Goal: Transaction & Acquisition: Purchase product/service

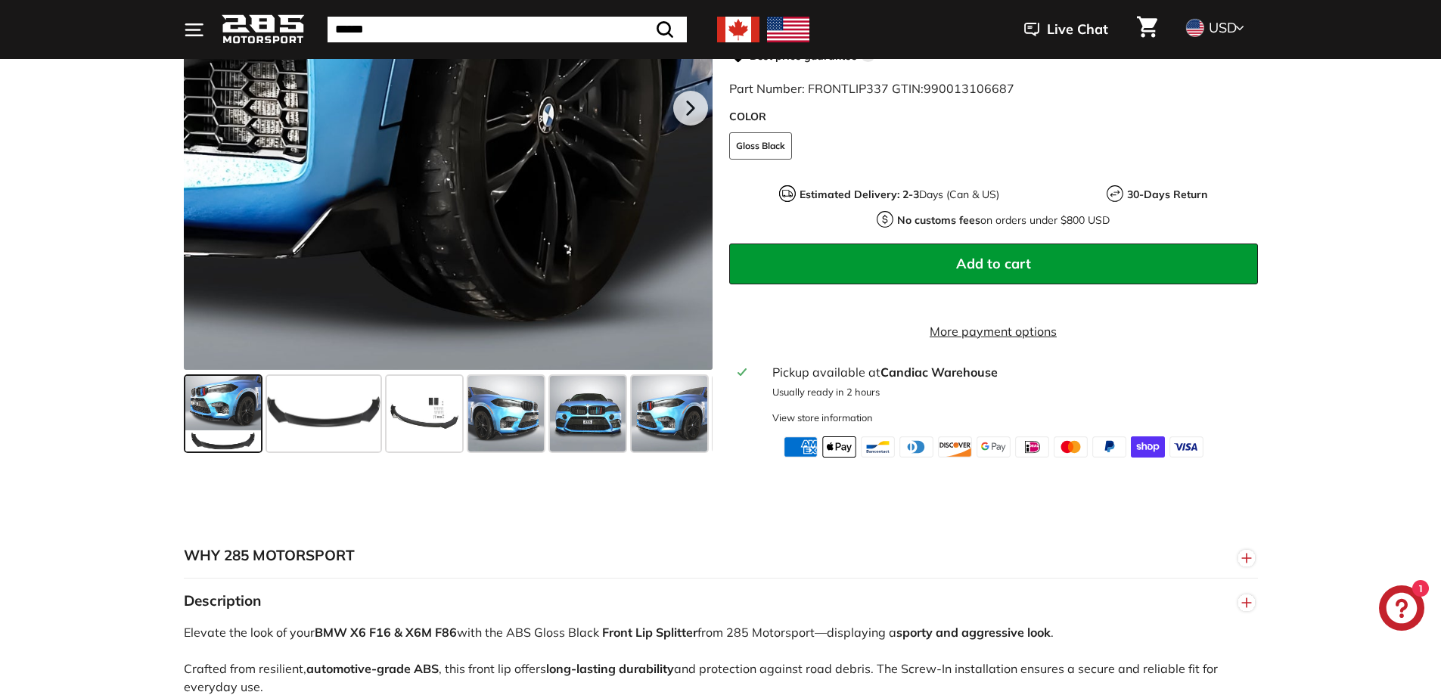
scroll to position [454, 0]
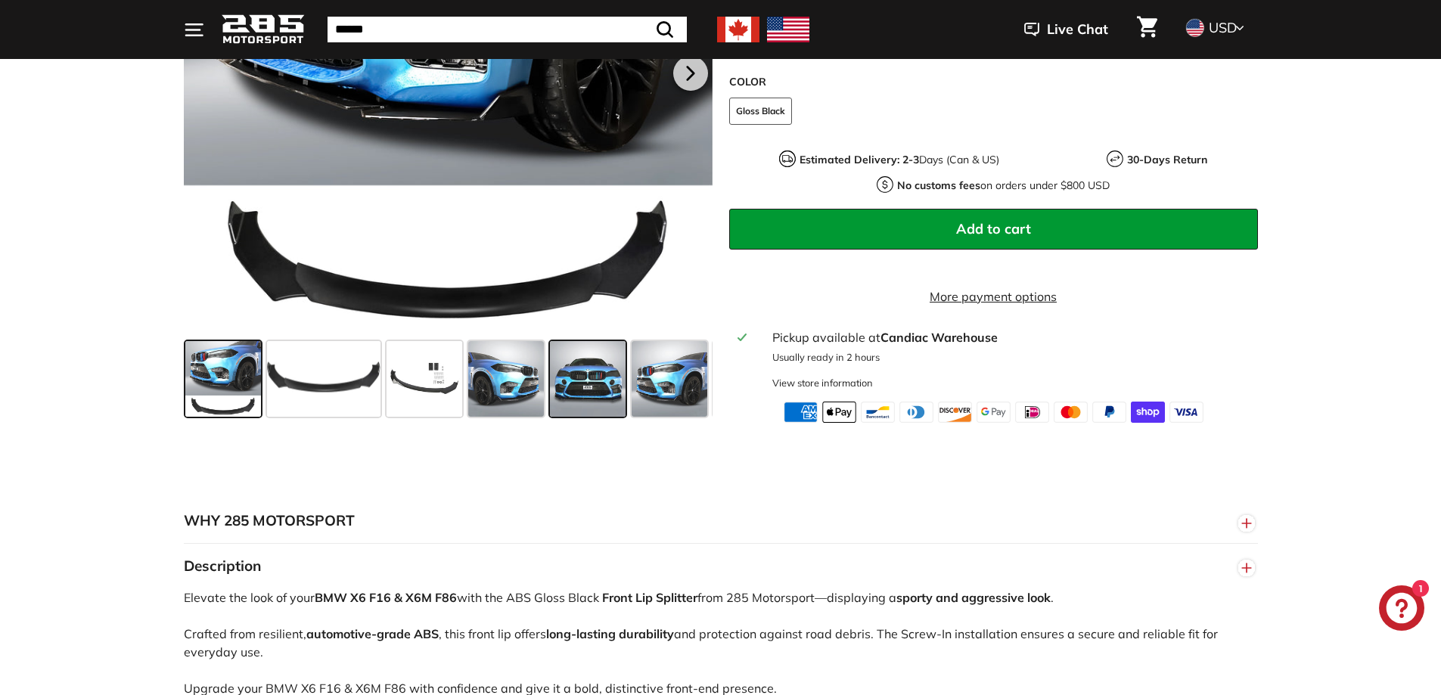
click at [579, 399] on span at bounding box center [588, 379] width 76 height 76
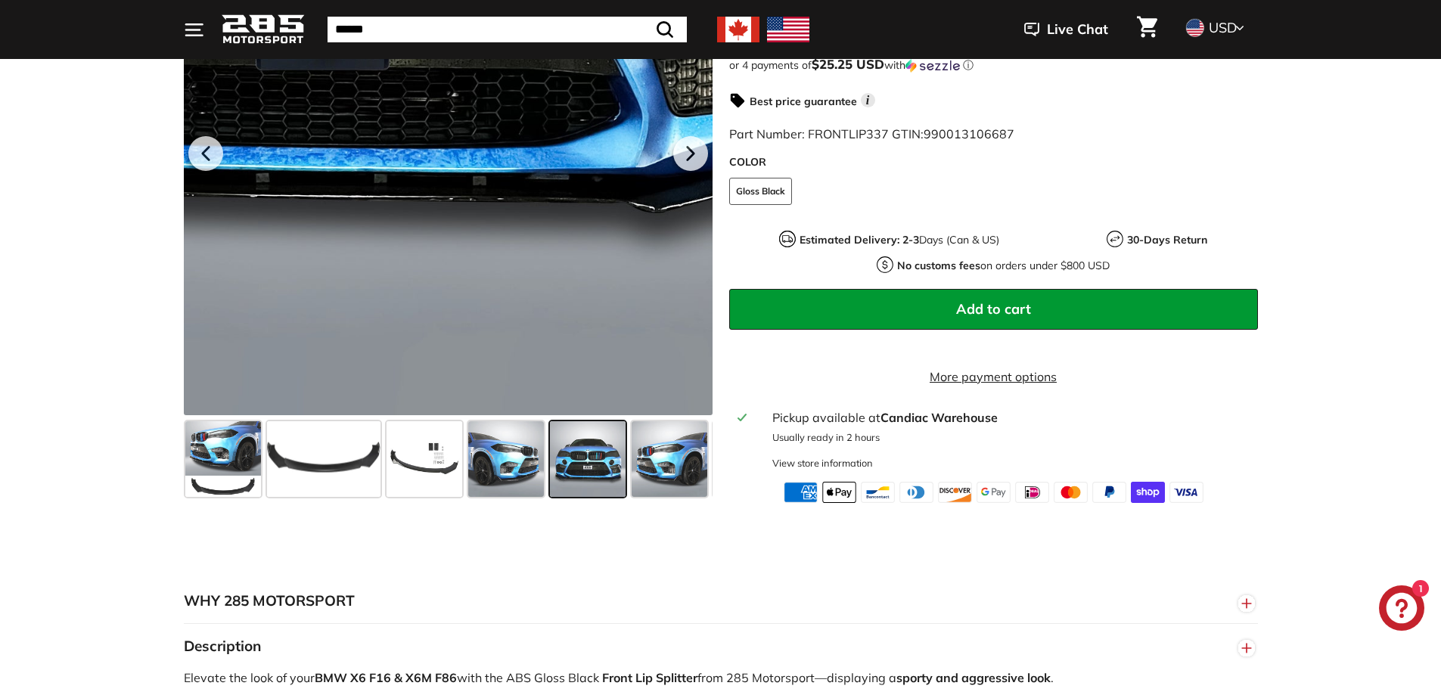
scroll to position [227, 0]
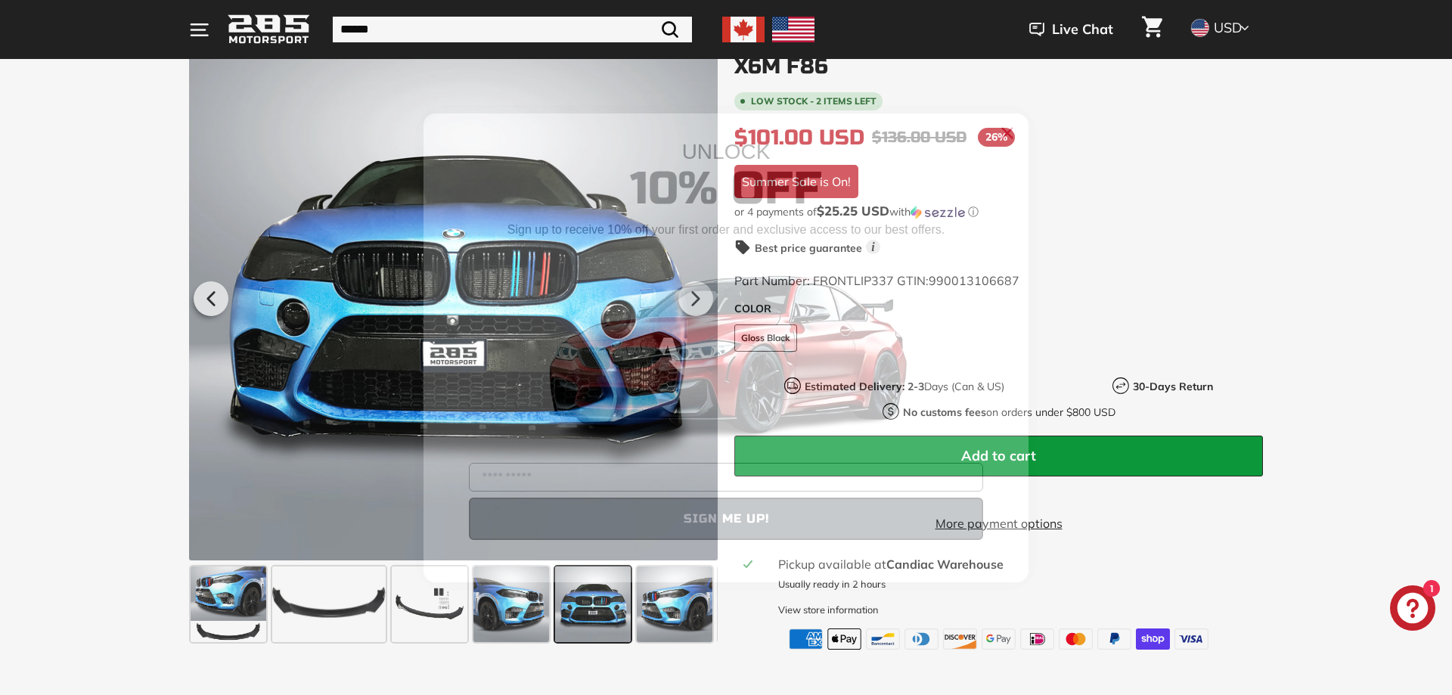
click at [1008, 137] on circle "Close dialog" at bounding box center [1007, 132] width 23 height 23
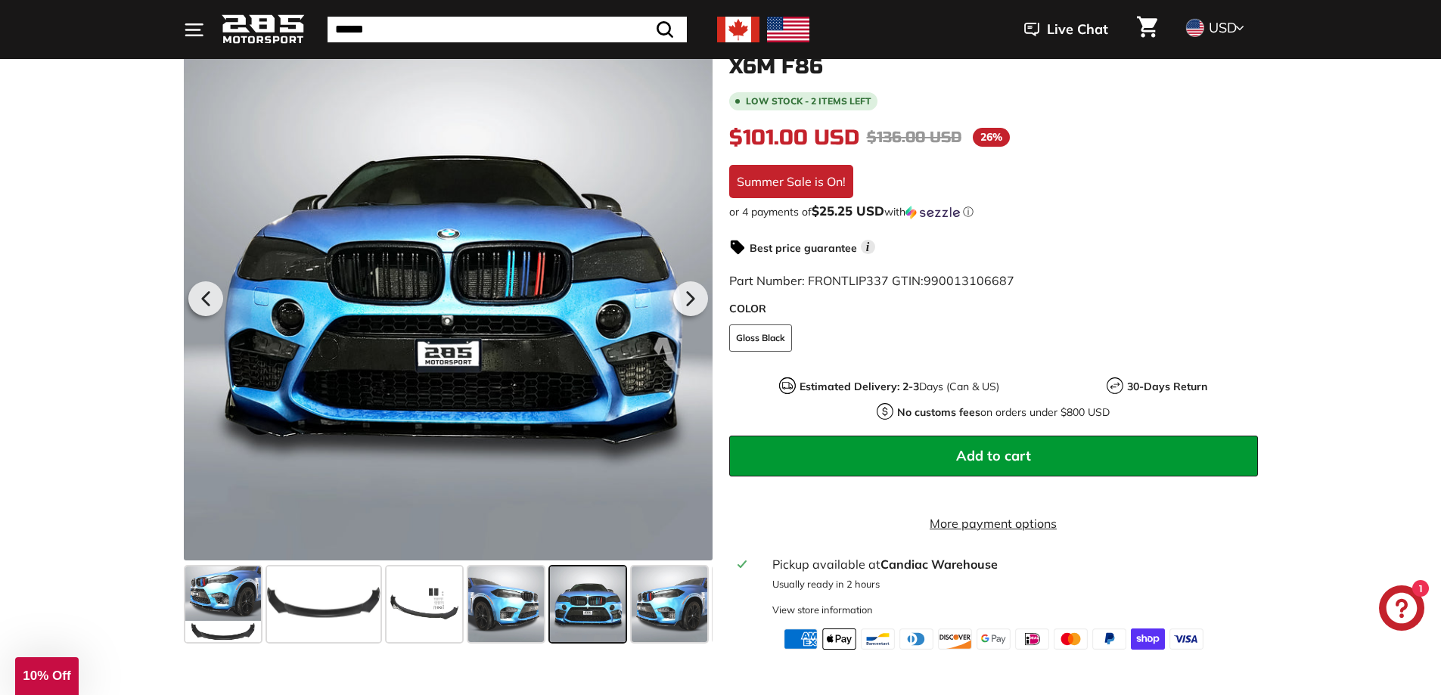
click at [563, 597] on span at bounding box center [588, 605] width 76 height 76
click at [986, 453] on span "Add to cart" at bounding box center [993, 455] width 75 height 17
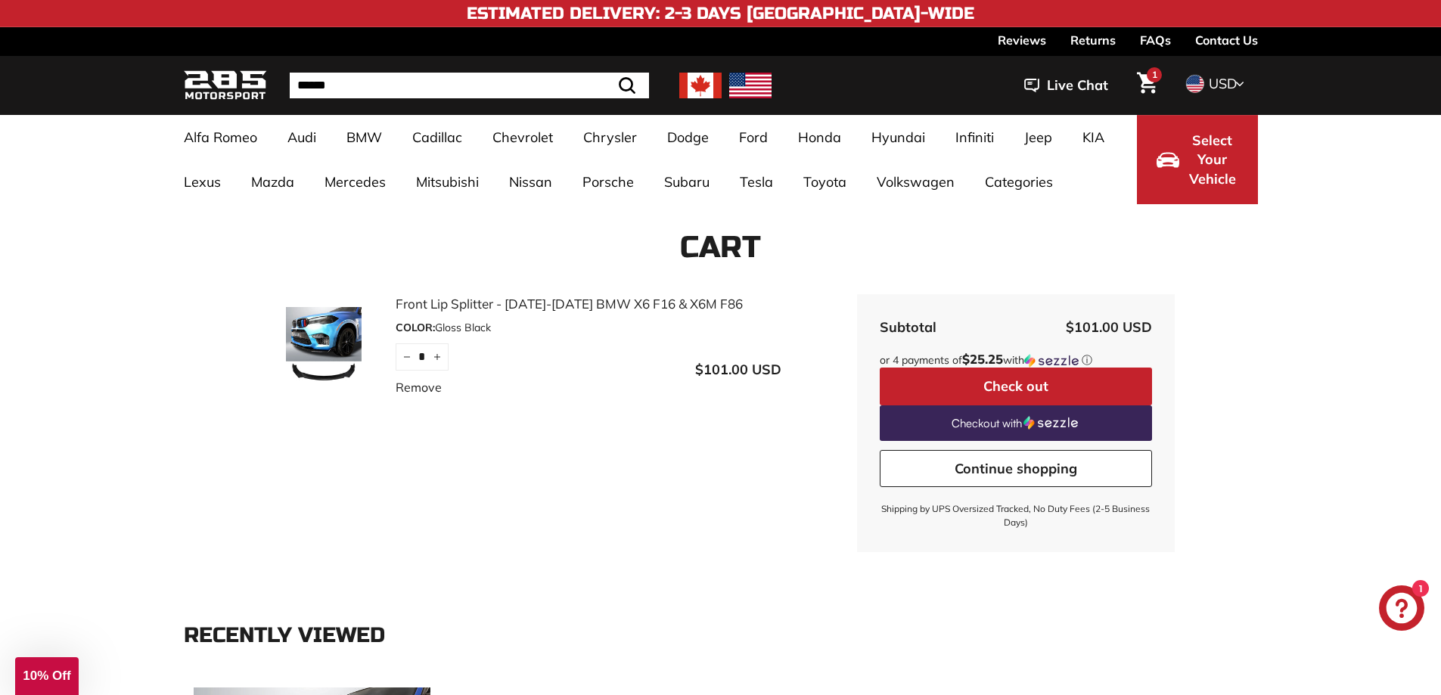
click at [1003, 385] on button "Check out" at bounding box center [1016, 387] width 272 height 38
